Goal: Task Accomplishment & Management: Use online tool/utility

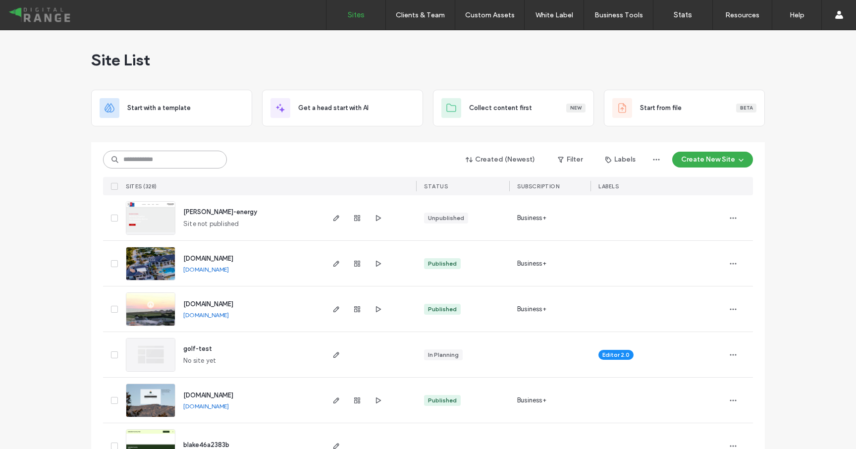
click at [155, 162] on input at bounding box center [165, 160] width 124 height 18
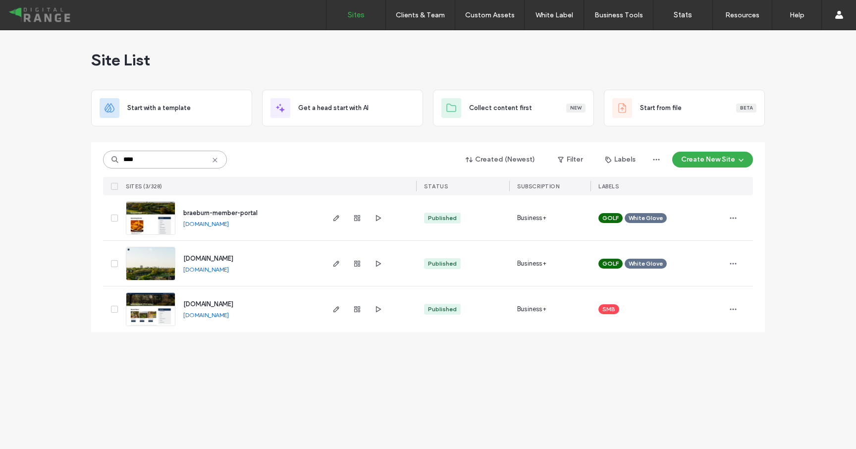
type input "****"
click at [205, 211] on span "braeburn-member-portal" at bounding box center [220, 212] width 74 height 7
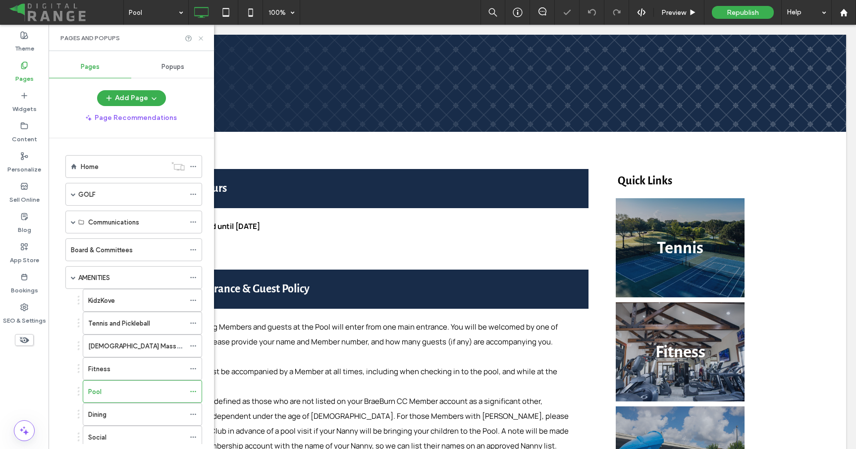
click at [203, 39] on icon at bounding box center [200, 38] width 7 height 7
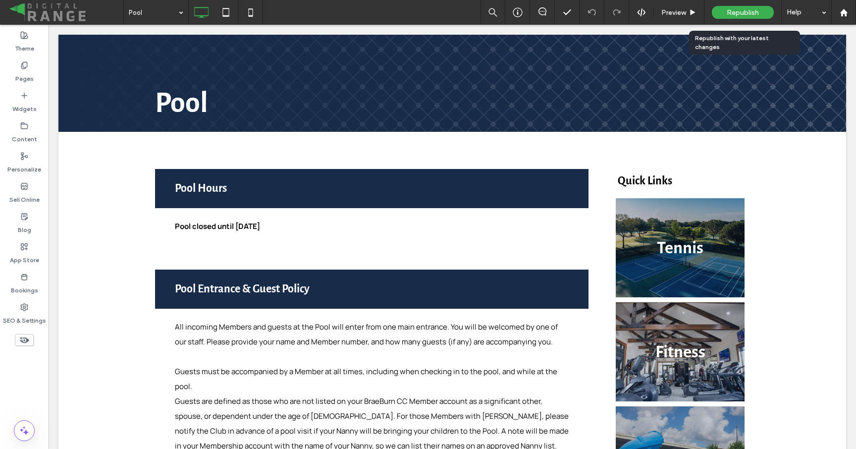
click at [729, 13] on span "Republish" at bounding box center [742, 12] width 32 height 8
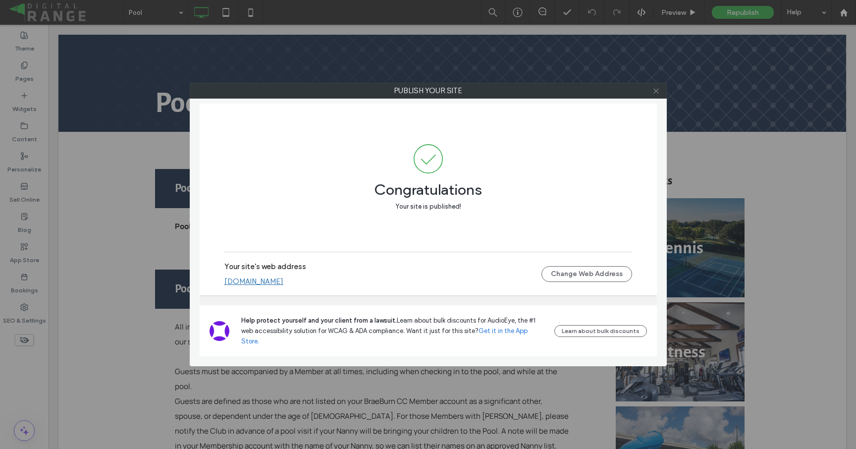
click at [656, 93] on icon at bounding box center [655, 90] width 7 height 7
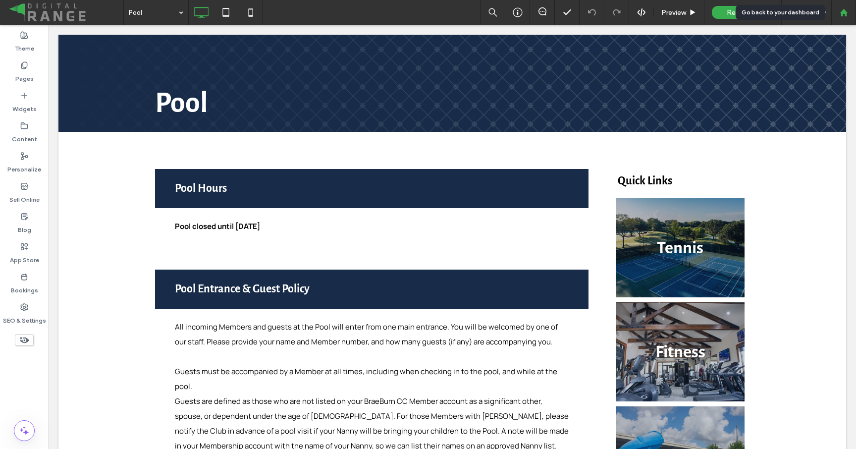
click at [845, 16] on icon at bounding box center [843, 12] width 8 height 8
